Goal: Communication & Community: Answer question/provide support

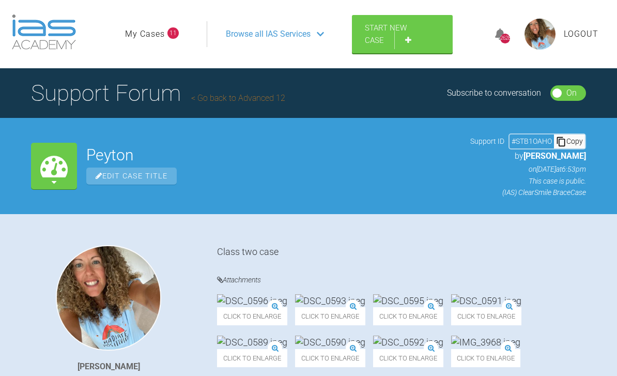
scroll to position [4, 0]
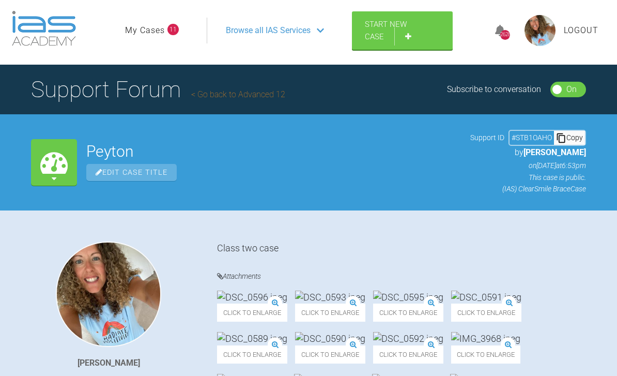
click at [158, 34] on link "My Cases" at bounding box center [145, 30] width 40 height 13
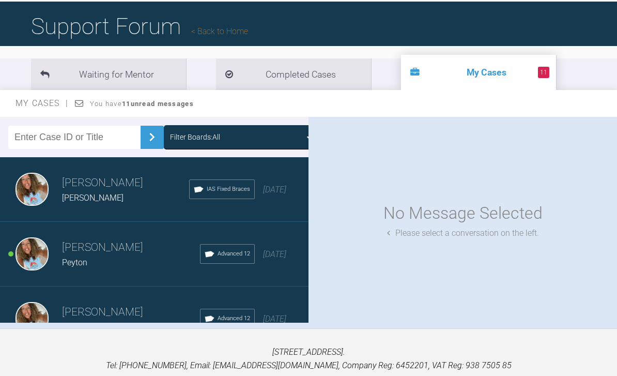
scroll to position [67, 0]
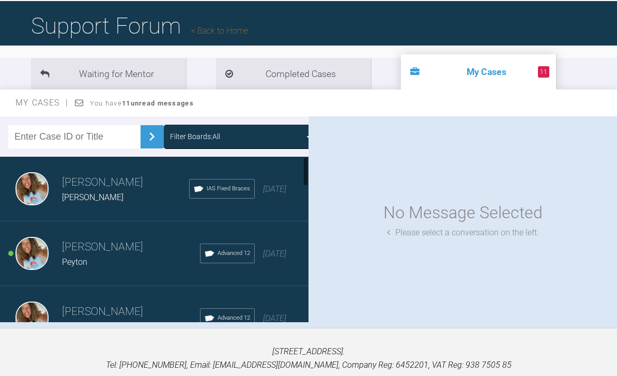
click at [263, 258] on span "[DATE]" at bounding box center [274, 253] width 23 height 10
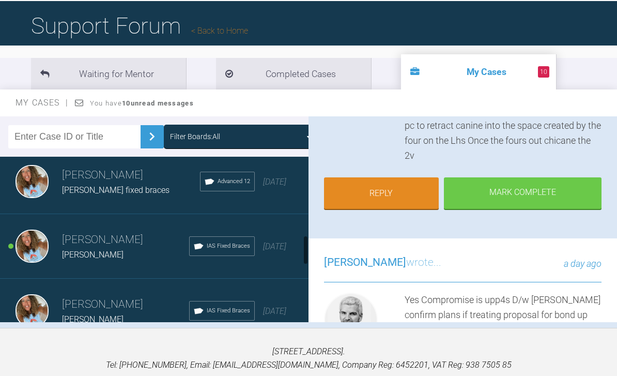
scroll to position [526, 0]
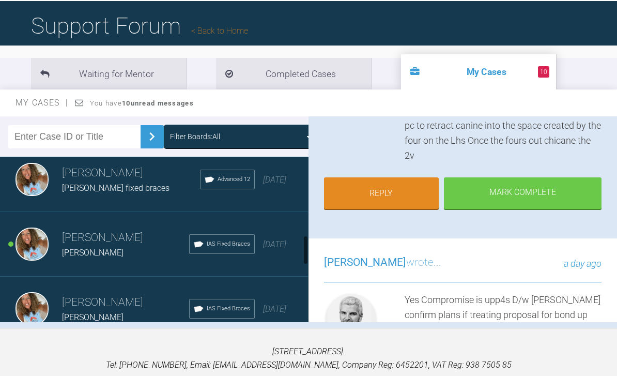
click at [276, 249] on span "[DATE]" at bounding box center [274, 244] width 23 height 10
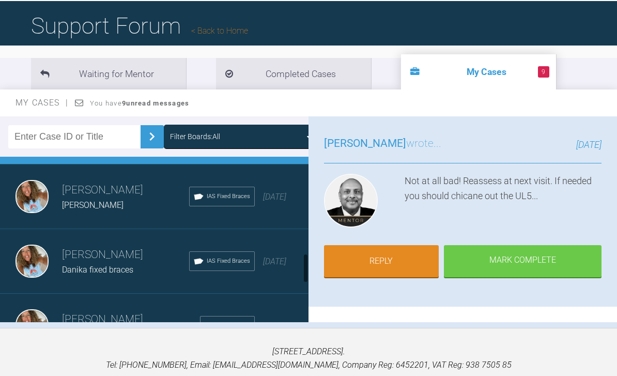
scroll to position [648, 0]
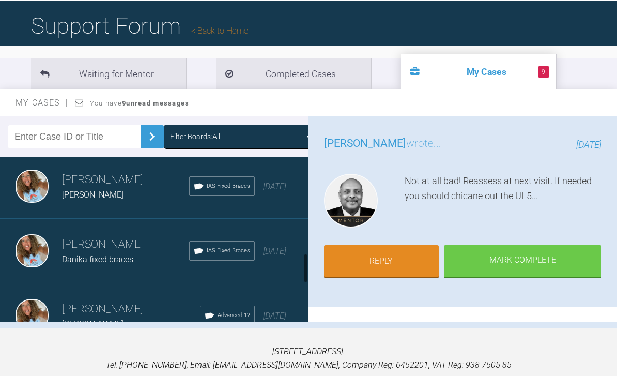
click at [277, 190] on span "[DATE]" at bounding box center [274, 186] width 23 height 10
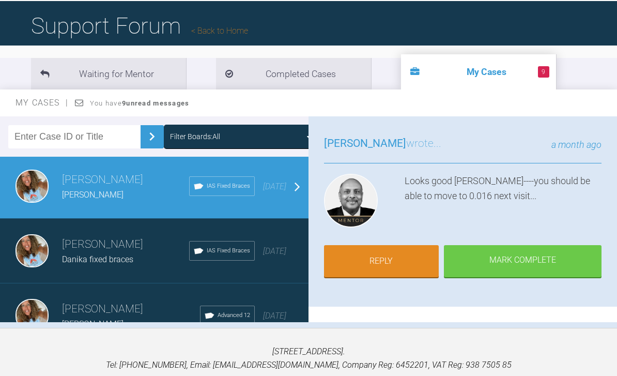
click at [400, 267] on link "Reply" at bounding box center [381, 261] width 115 height 32
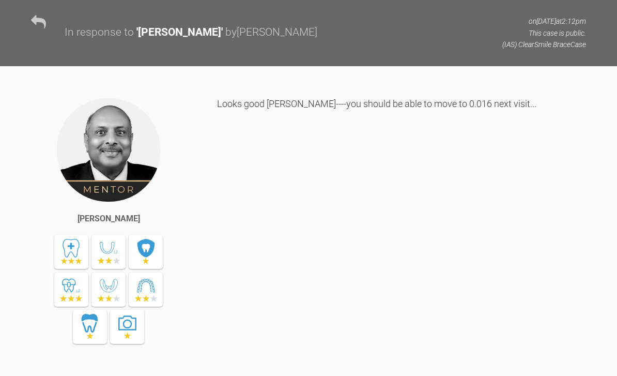
scroll to position [4438, 0]
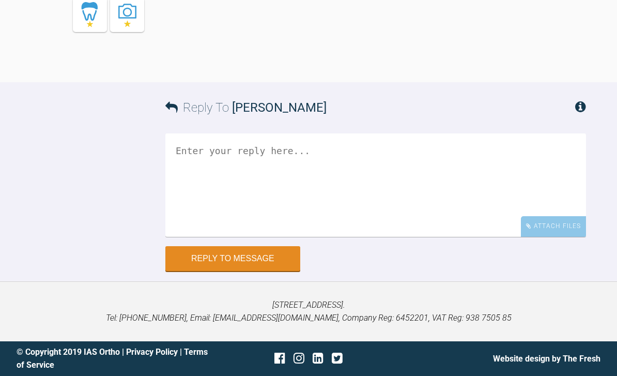
click at [552, 236] on div "Attach Files" at bounding box center [553, 226] width 65 height 20
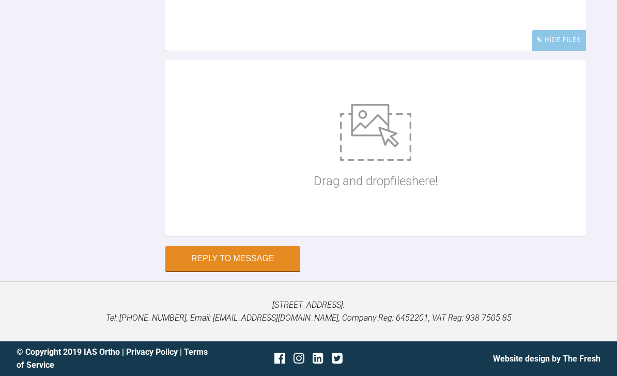
click at [360, 161] on img at bounding box center [375, 132] width 71 height 57
type input "C:\fakepath\DSC_0519.jpeg"
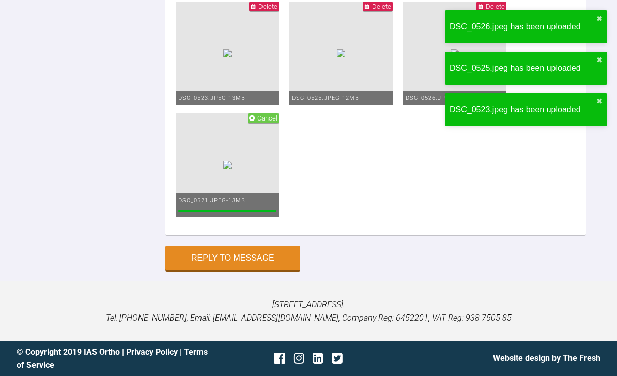
scroll to position [4612, 0]
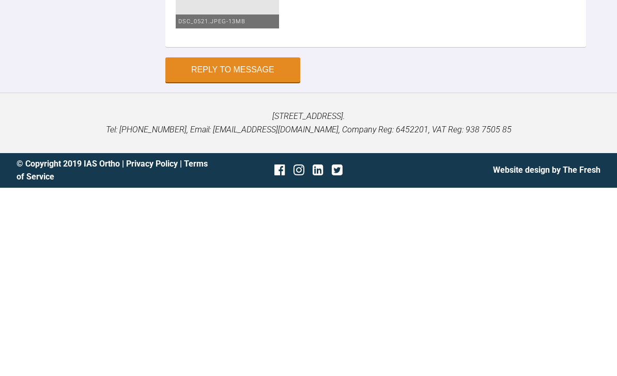
type textarea "Hey pinks Saw Danika upper 016 Review 6 weeks then probs 2020 once that’s run f…"
click at [255, 245] on button "Reply to Message" at bounding box center [232, 257] width 135 height 25
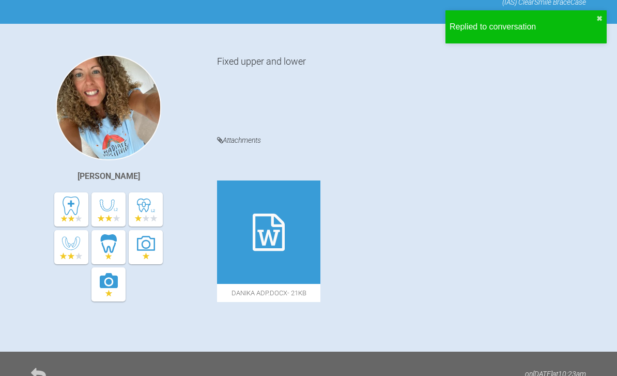
scroll to position [0, 0]
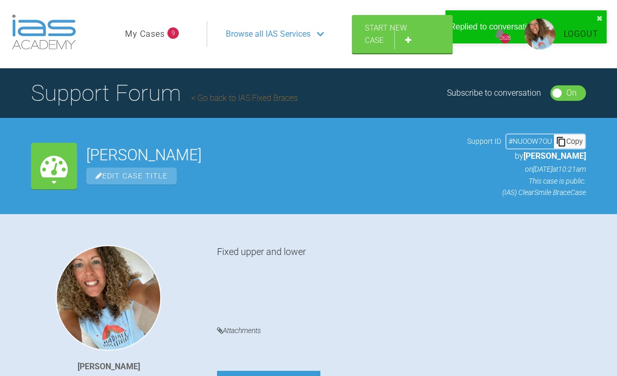
click at [156, 39] on link "My Cases" at bounding box center [145, 33] width 40 height 13
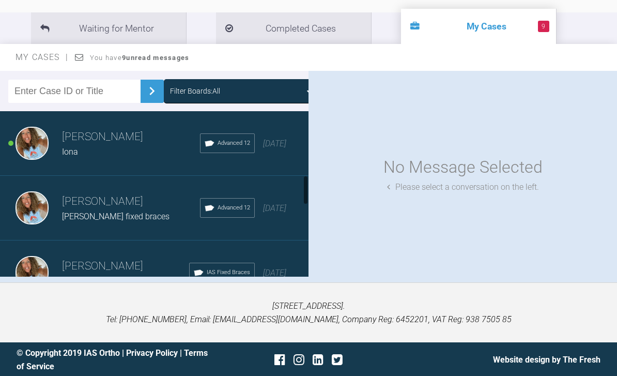
scroll to position [347, 0]
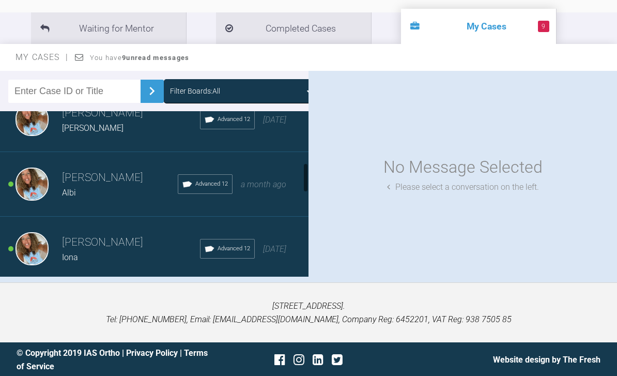
click at [263, 256] on div "[DATE]" at bounding box center [274, 248] width 23 height 13
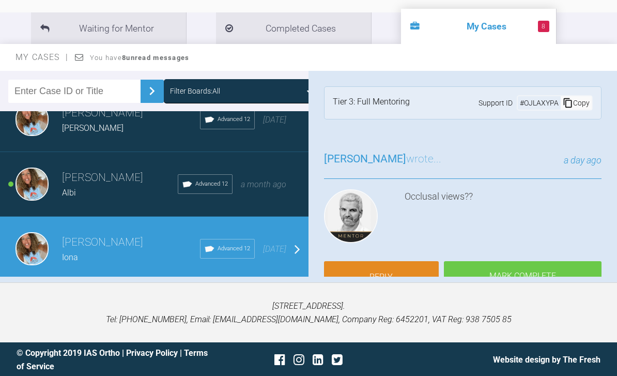
click at [281, 170] on div "[PERSON_NAME] Albi Advanced 12 a month ago" at bounding box center [154, 184] width 308 height 65
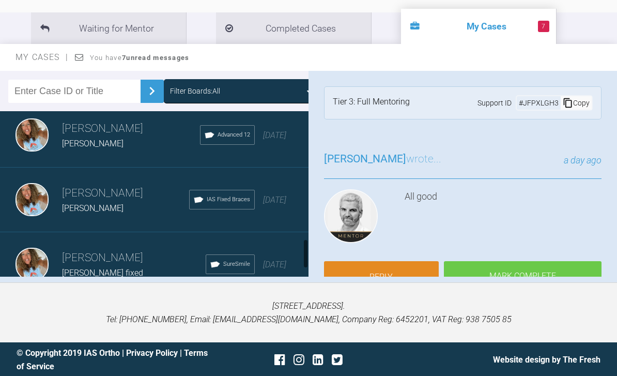
scroll to position [844, 0]
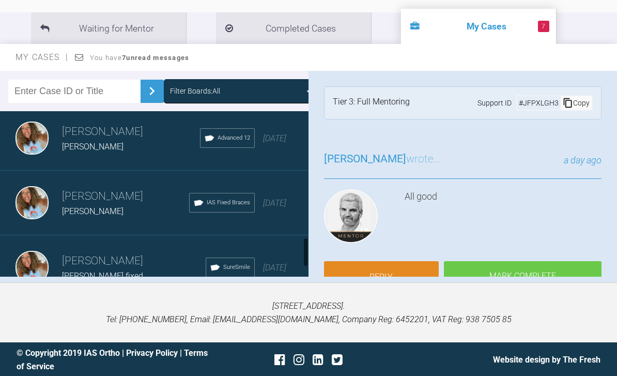
click at [280, 143] on span "[DATE]" at bounding box center [274, 138] width 23 height 10
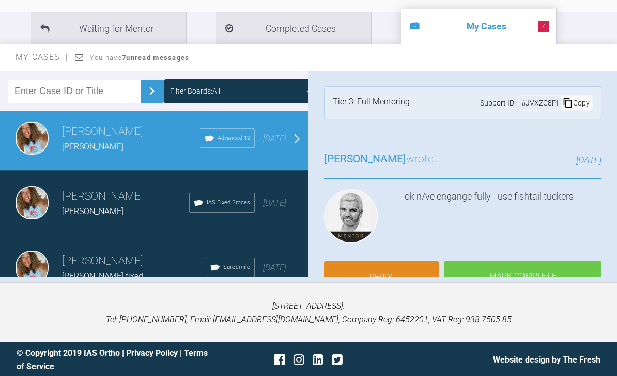
click at [406, 278] on link "Reply" at bounding box center [381, 277] width 115 height 32
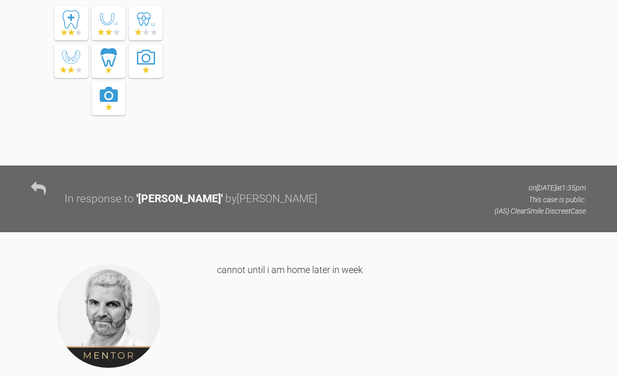
scroll to position [7013, 0]
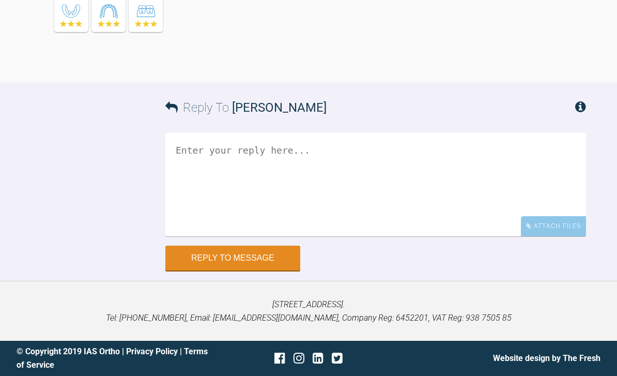
click at [546, 236] on div "Attach Files" at bounding box center [553, 226] width 65 height 20
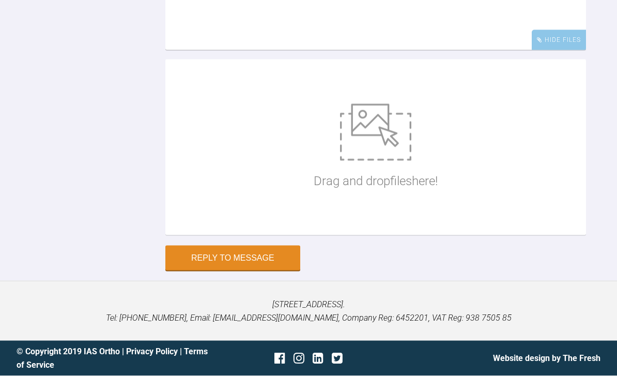
scroll to position [7198, 0]
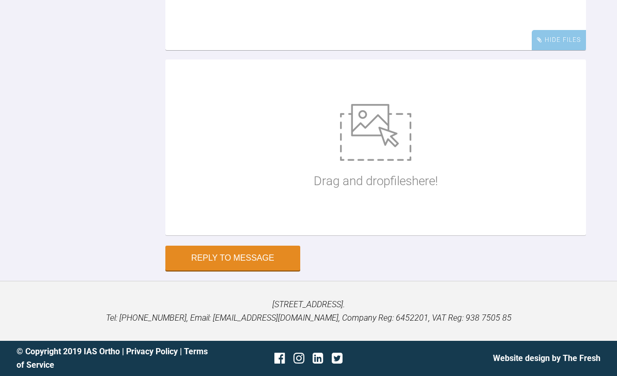
click at [398, 161] on img at bounding box center [375, 132] width 71 height 57
type input "C:\fakepath\DSC_0683.jpeg"
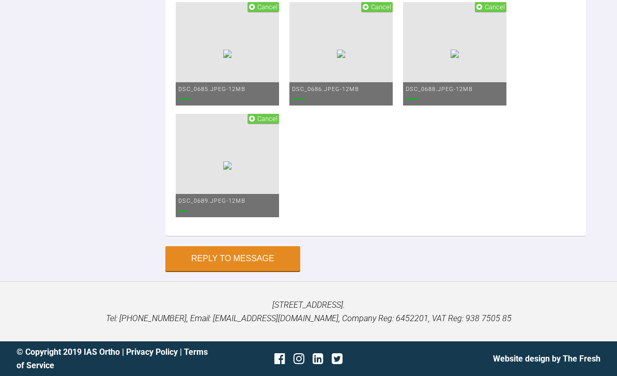
scroll to position [7108, 0]
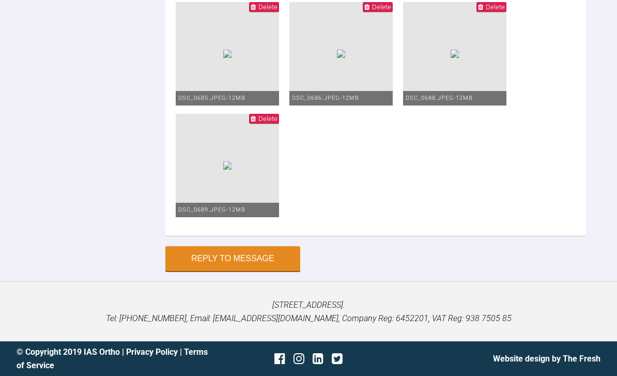
scroll to position [4, 0]
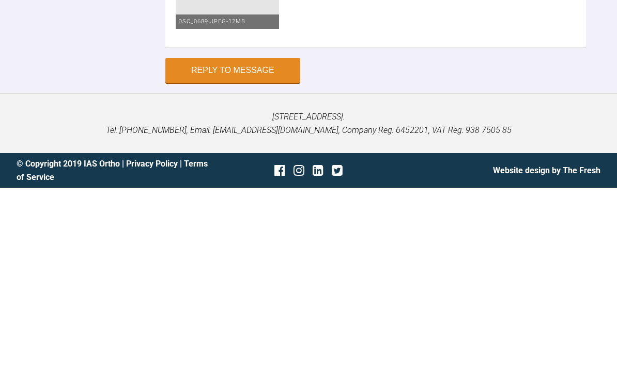
scroll to position [7521, 0]
type textarea "Hey [PERSON_NAME] Saw [PERSON_NAME] Used the flowable was and she is sooo much …"
click at [253, 246] on button "Reply to Message" at bounding box center [232, 258] width 135 height 25
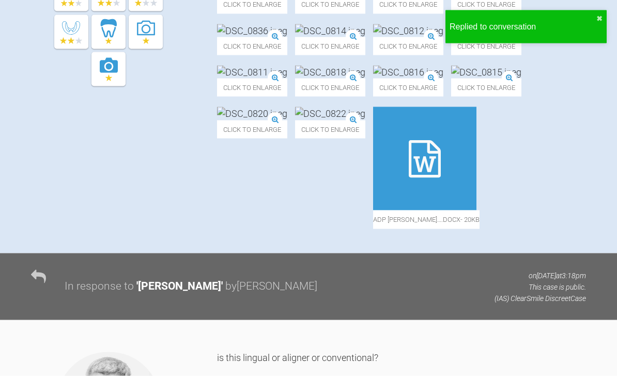
scroll to position [0, 0]
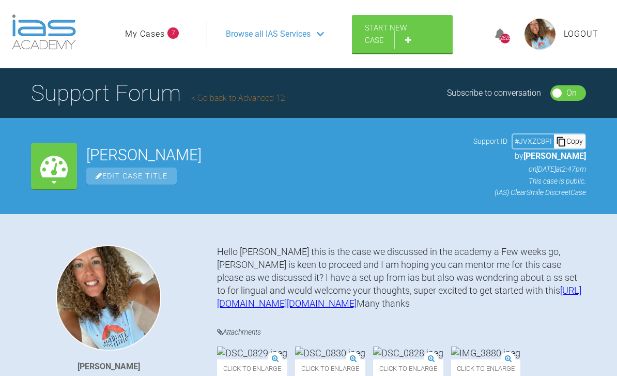
click at [156, 36] on link "My Cases" at bounding box center [145, 33] width 40 height 13
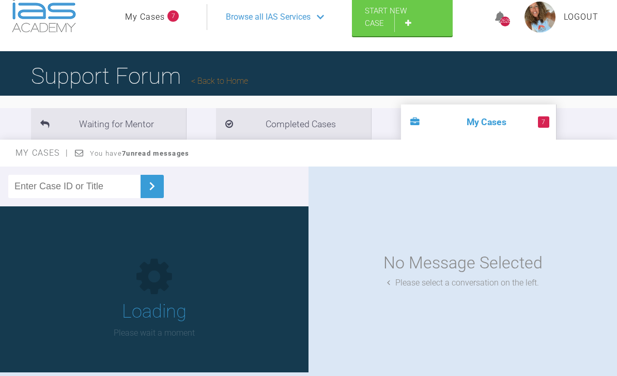
scroll to position [113, 0]
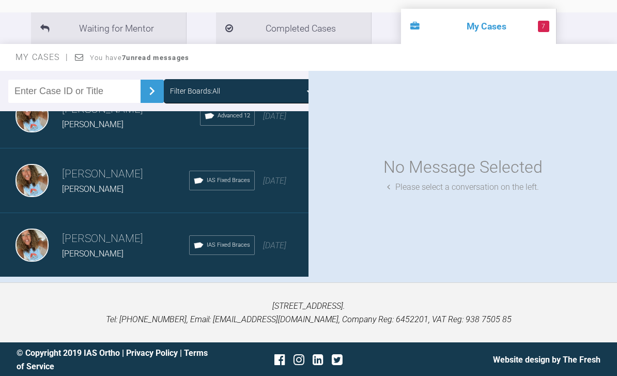
click at [243, 294] on div "Load more" at bounding box center [154, 293] width 308 height 32
click at [259, 295] on div "Load more" at bounding box center [154, 293] width 308 height 32
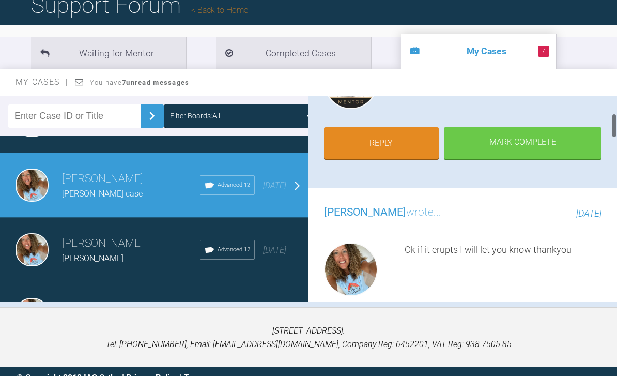
scroll to position [159, 0]
click at [397, 151] on link "Reply" at bounding box center [381, 143] width 115 height 32
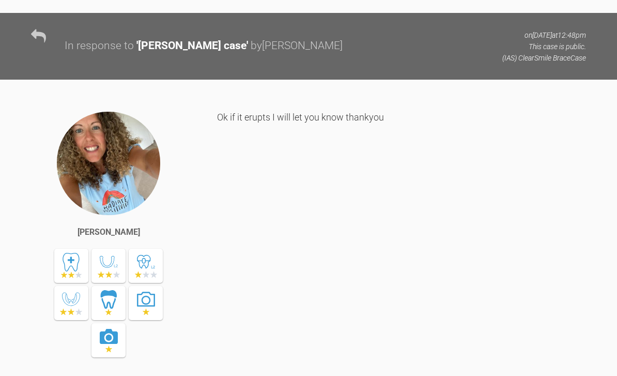
scroll to position [3711, 0]
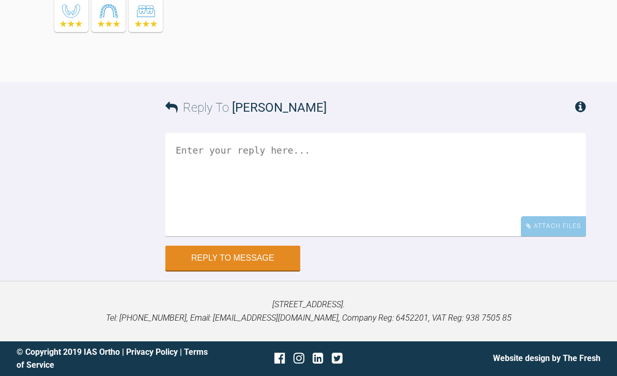
click at [531, 217] on textarea at bounding box center [375, 184] width 420 height 103
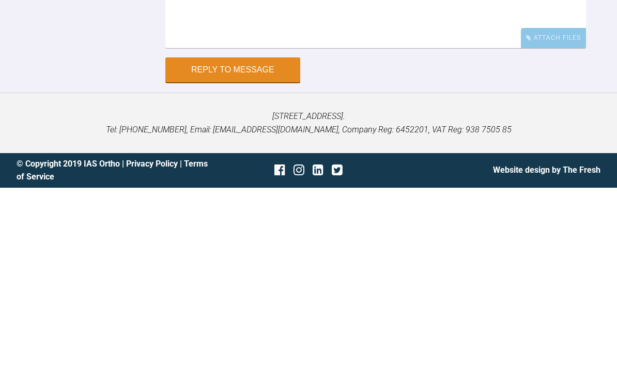
scroll to position [3653, 0]
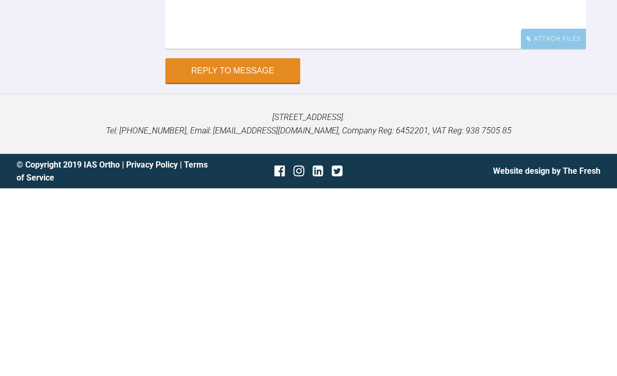
type textarea "Oh the UR1 has erupted can I crack on with Ura"
click at [265, 245] on button "Reply to Message" at bounding box center [232, 257] width 135 height 25
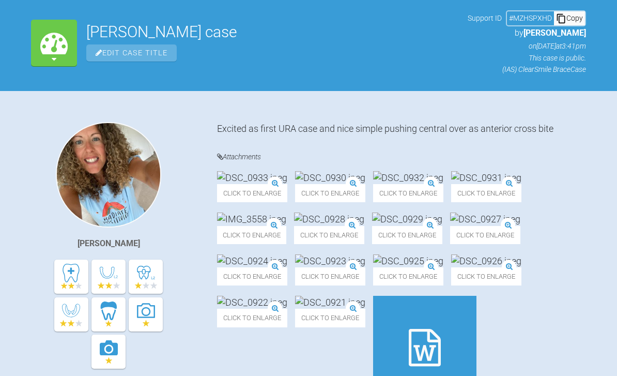
scroll to position [0, 0]
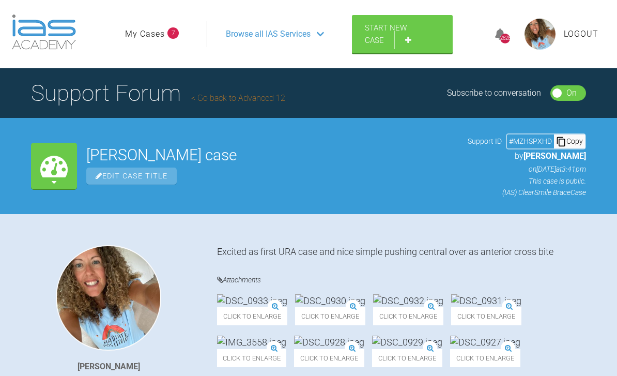
click at [156, 39] on link "My Cases" at bounding box center [145, 33] width 40 height 13
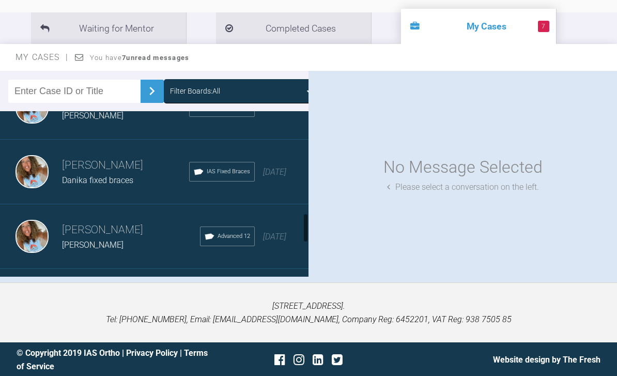
scroll to position [697, 0]
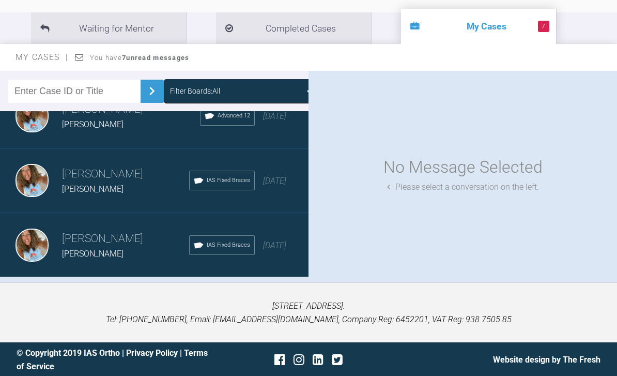
click at [212, 293] on div "Load more" at bounding box center [154, 293] width 308 height 32
click at [208, 297] on div "Load more" at bounding box center [154, 293] width 308 height 32
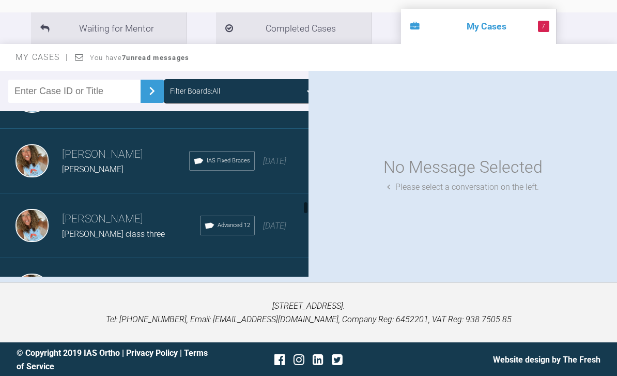
scroll to position [1824, 0]
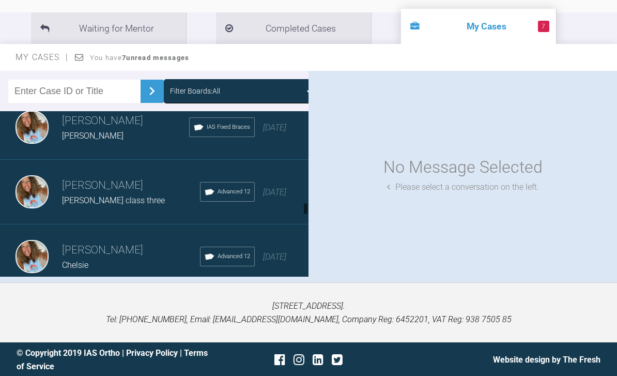
click at [273, 142] on div "[PERSON_NAME] [PERSON_NAME] IAS Fixed Braces [DATE]" at bounding box center [154, 127] width 308 height 65
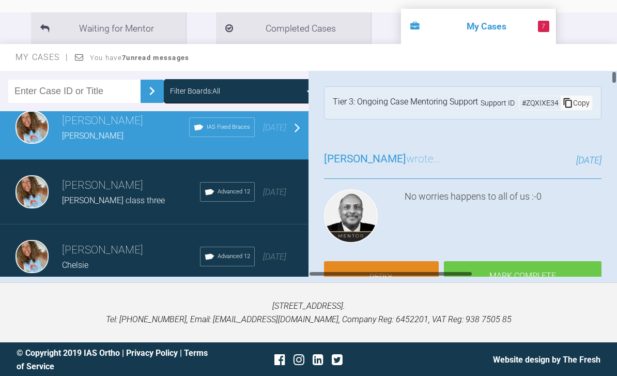
click at [413, 279] on link "Reply" at bounding box center [381, 277] width 115 height 32
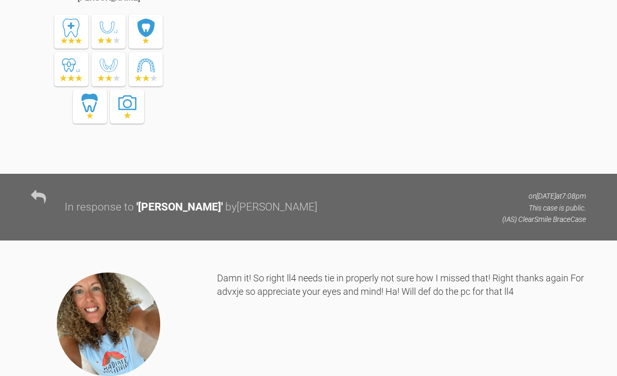
scroll to position [11727, 0]
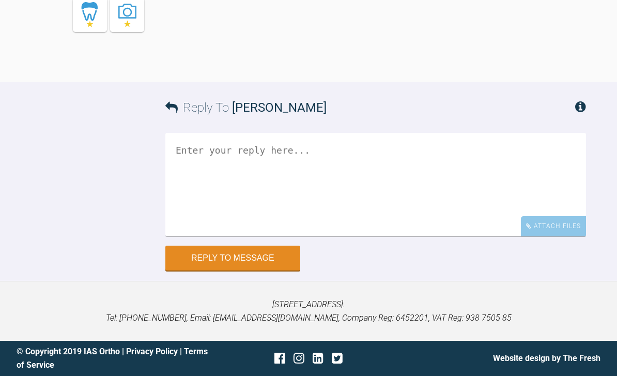
click at [548, 236] on div "Attach Files" at bounding box center [553, 226] width 65 height 20
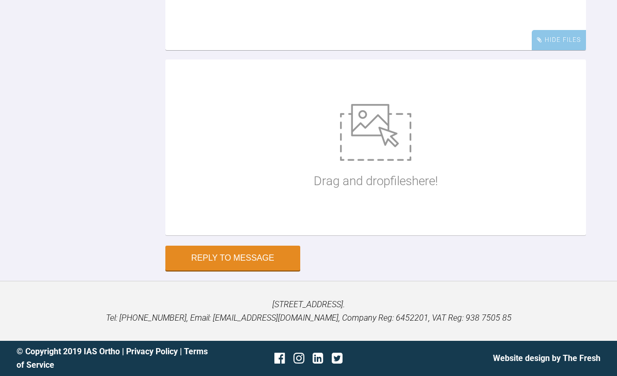
click at [382, 161] on img at bounding box center [375, 132] width 71 height 57
type input "C:\fakepath\DSC_0679.jpeg"
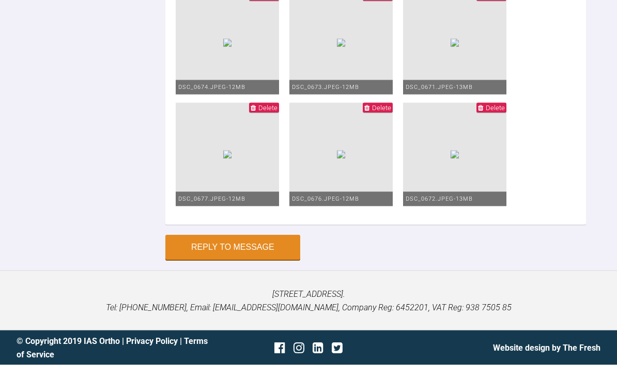
scroll to position [29, 0]
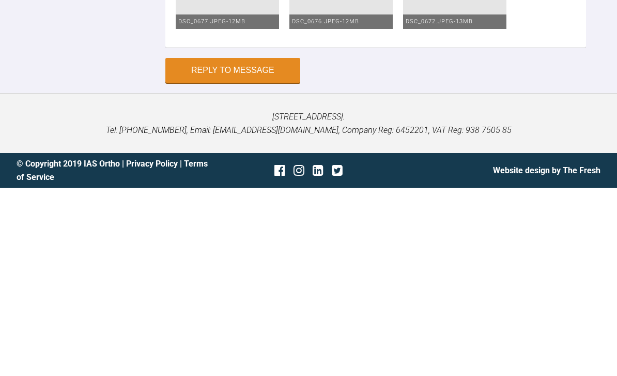
scroll to position [12242, 0]
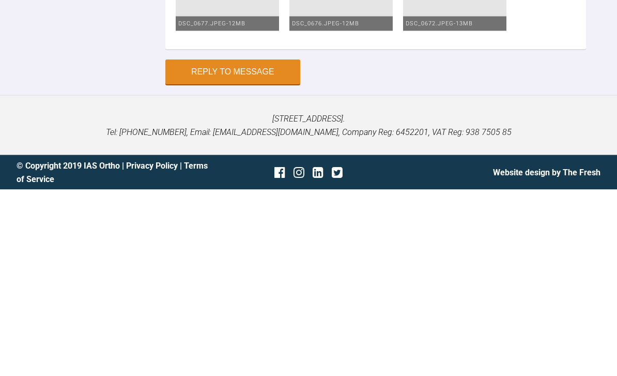
type textarea "Her teeth have moved so much that xla gap has closed already so have stopped th…"
click at [252, 246] on button "Reply to Message" at bounding box center [232, 258] width 135 height 25
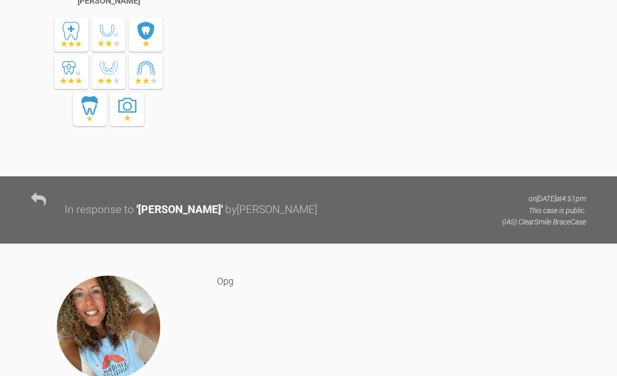
scroll to position [0, 0]
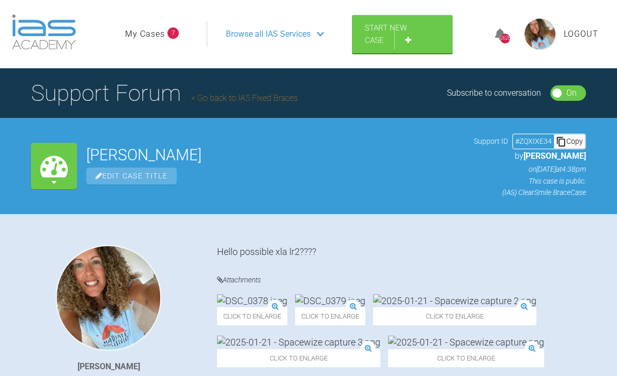
click at [148, 35] on link "My Cases" at bounding box center [145, 33] width 40 height 13
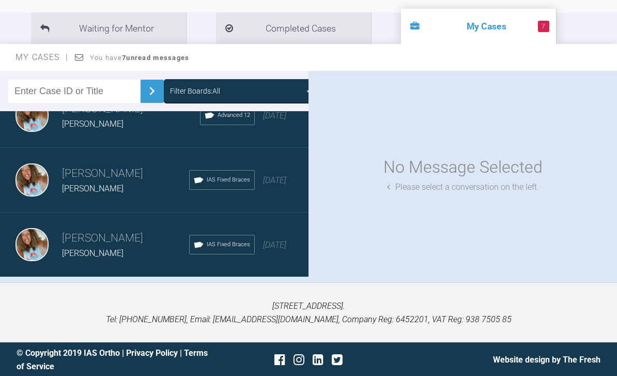
scroll to position [1125, 0]
click at [215, 293] on div "Load more" at bounding box center [154, 293] width 308 height 32
click at [221, 291] on div "Load more" at bounding box center [154, 293] width 308 height 32
click at [242, 292] on div "Load more" at bounding box center [154, 293] width 308 height 32
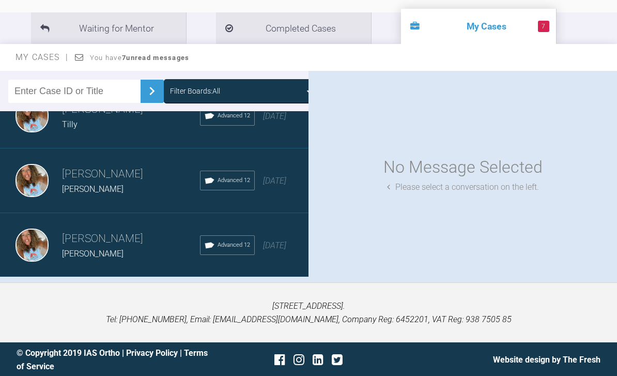
click at [176, 290] on div "[PERSON_NAME] [PERSON_NAME] Advanced 12 [DATE]" at bounding box center [154, 309] width 308 height 65
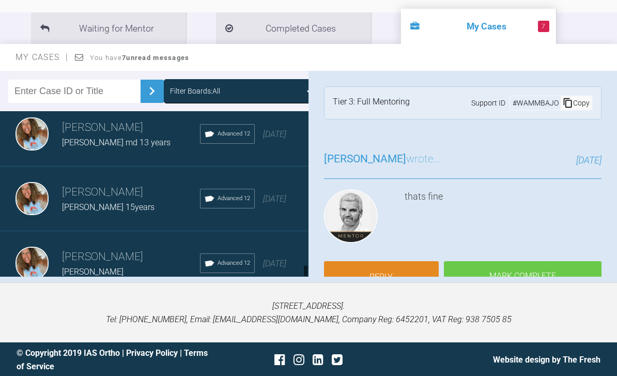
scroll to position [4147, 0]
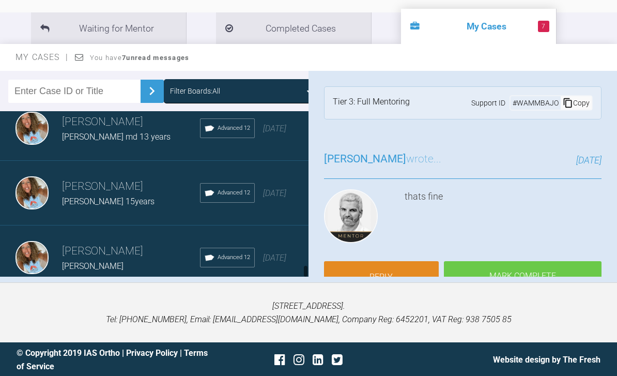
click at [276, 198] on span "[DATE]" at bounding box center [274, 193] width 23 height 10
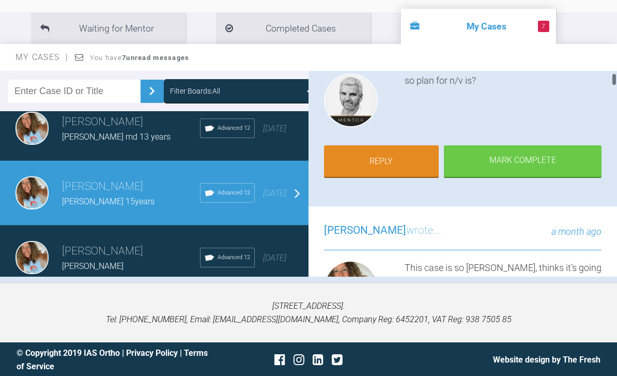
scroll to position [107, 0]
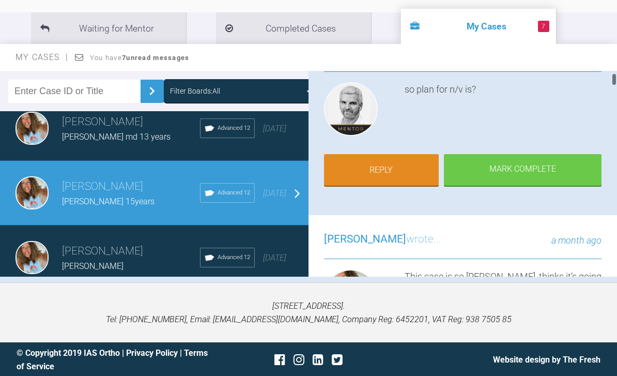
click at [398, 163] on link "Reply" at bounding box center [381, 170] width 115 height 32
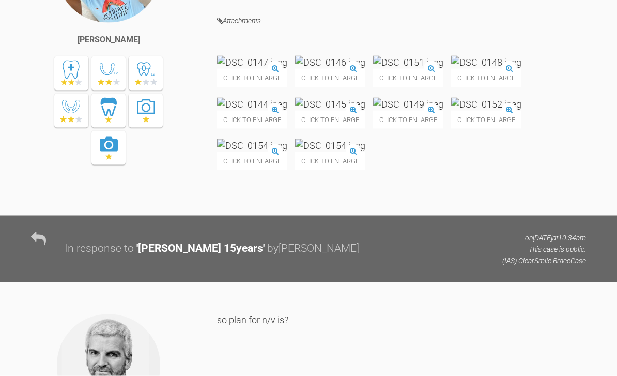
scroll to position [16621, 0]
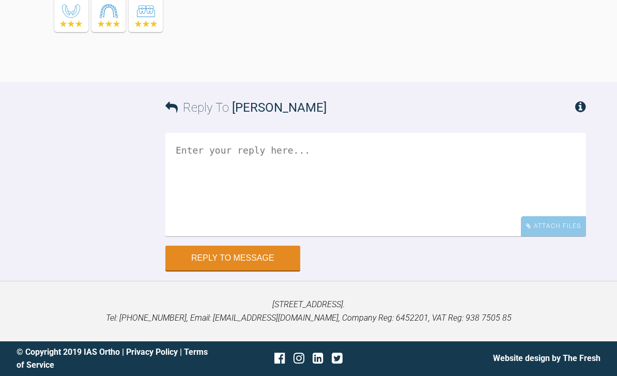
click at [554, 236] on div "Attach Files" at bounding box center [553, 226] width 65 height 20
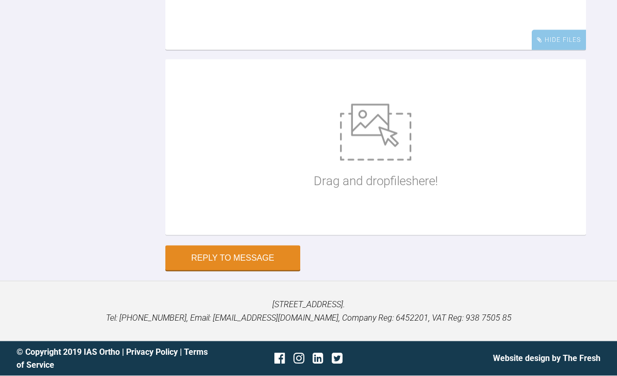
scroll to position [16744, 0]
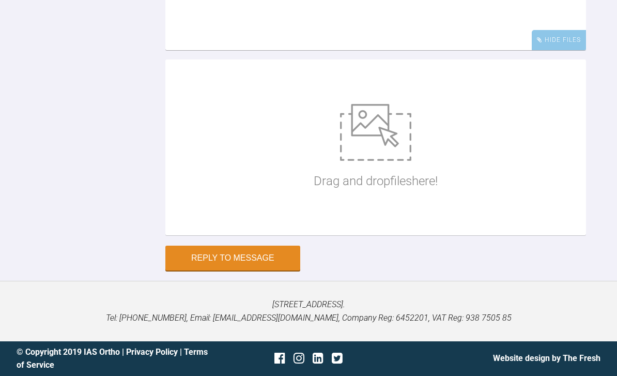
click at [381, 161] on img at bounding box center [375, 132] width 71 height 57
type input "C:\fakepath\DSC_0661.jpeg"
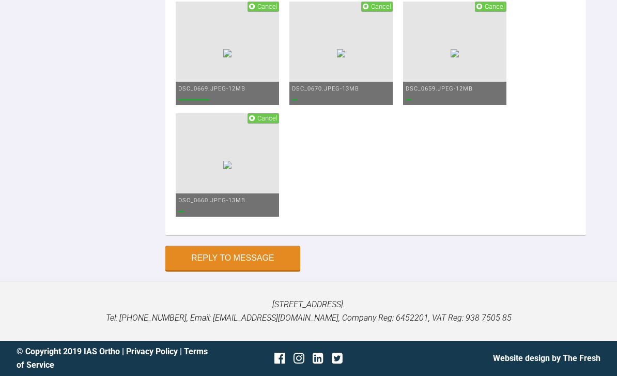
scroll to position [16622, 0]
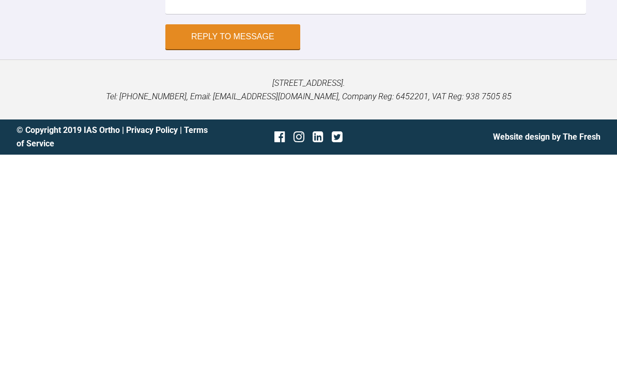
scroll to position [16879, 0]
type textarea "Upper lower refreshed 2020 to get out those last lower rotations 6 weeks hopefu…"
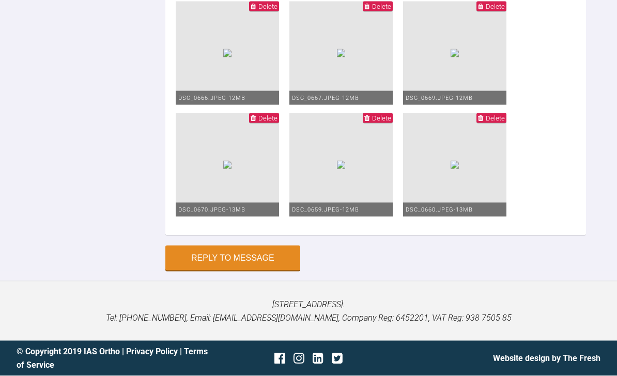
scroll to position [17103, 0]
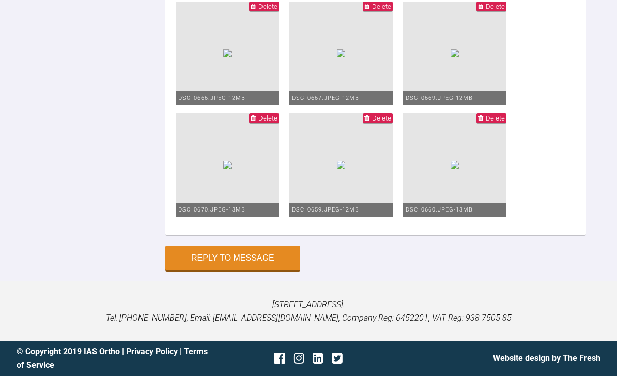
click at [267, 270] on button "Reply to Message" at bounding box center [232, 257] width 135 height 25
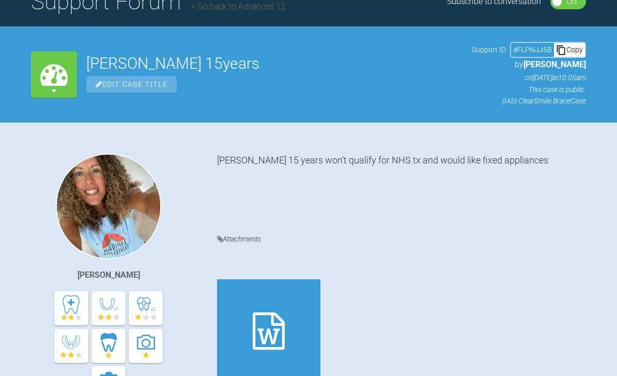
scroll to position [0, 0]
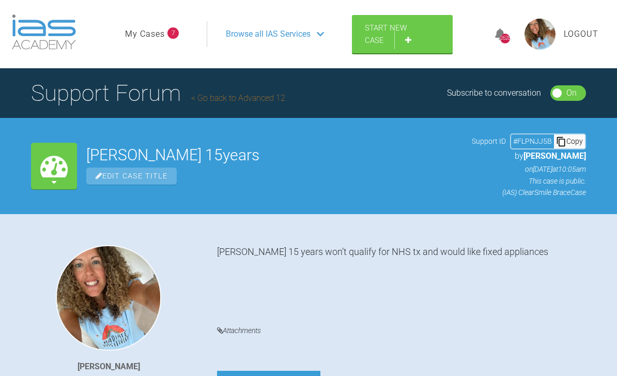
click at [157, 35] on link "My Cases" at bounding box center [145, 33] width 40 height 13
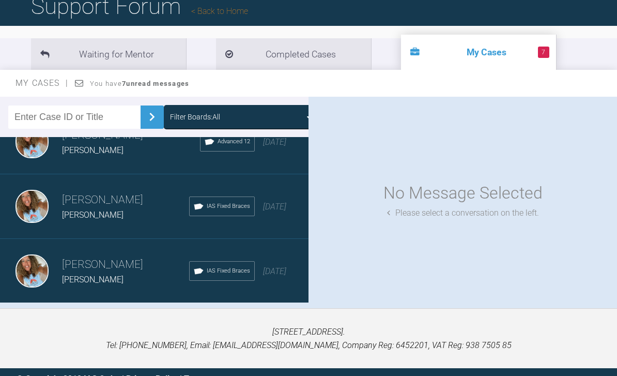
scroll to position [120, 0]
